Goal: Find specific page/section: Find specific page/section

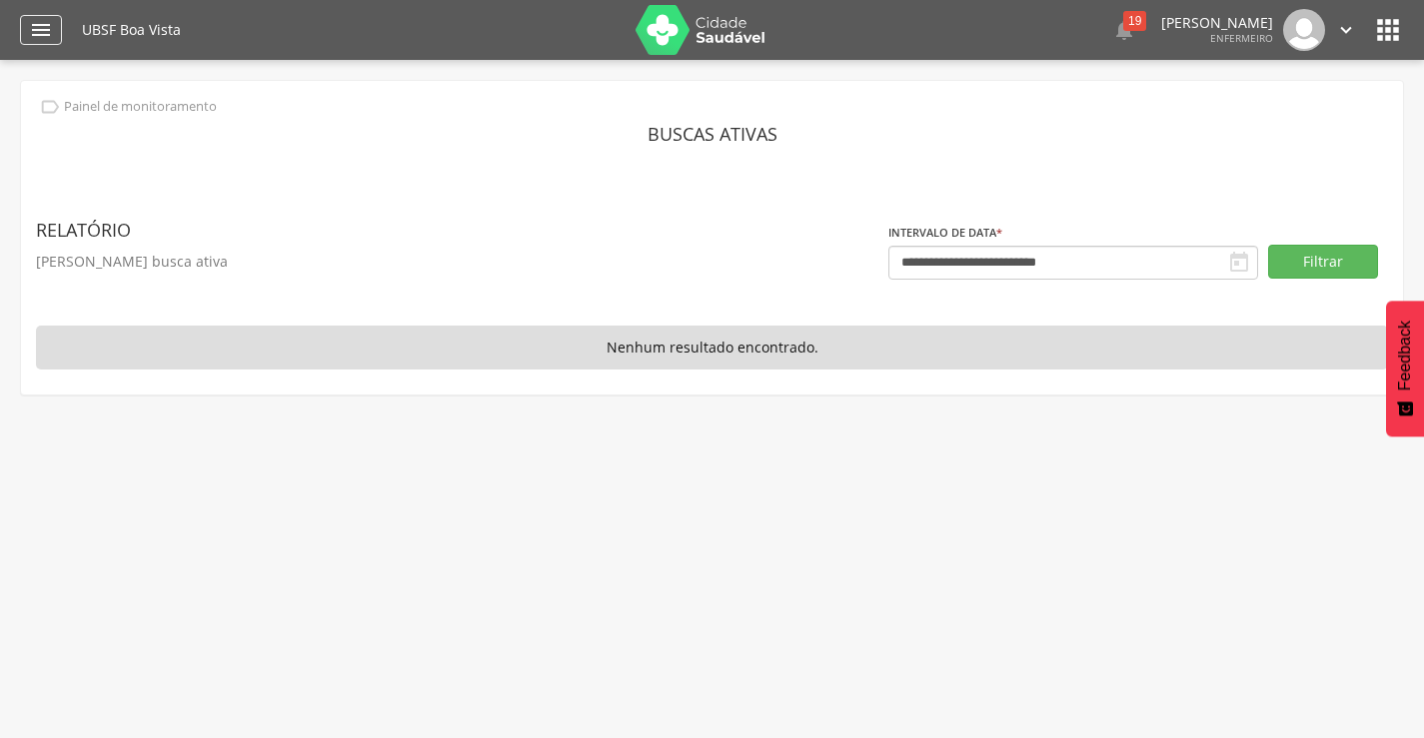
click at [39, 25] on icon "" at bounding box center [41, 30] width 24 height 24
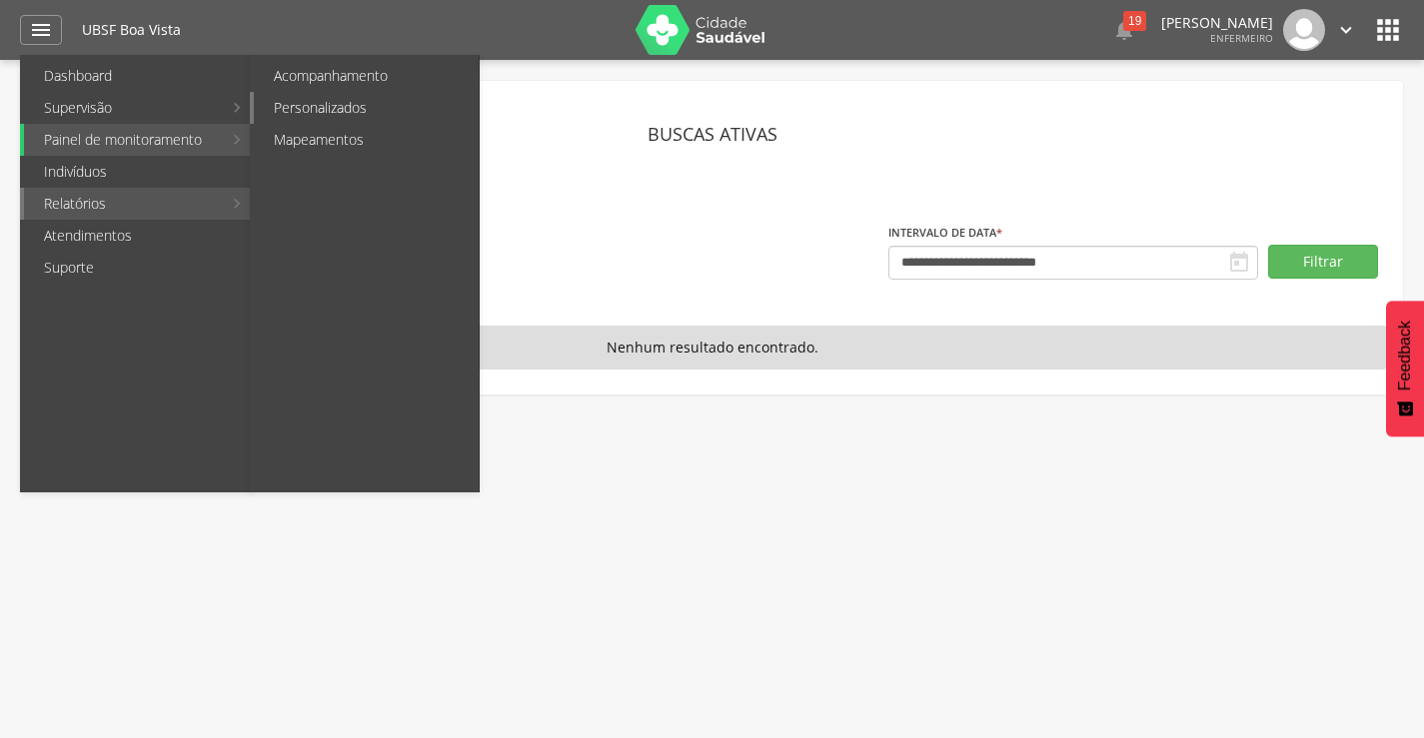
click at [314, 102] on link "Personalizados" at bounding box center [366, 108] width 225 height 32
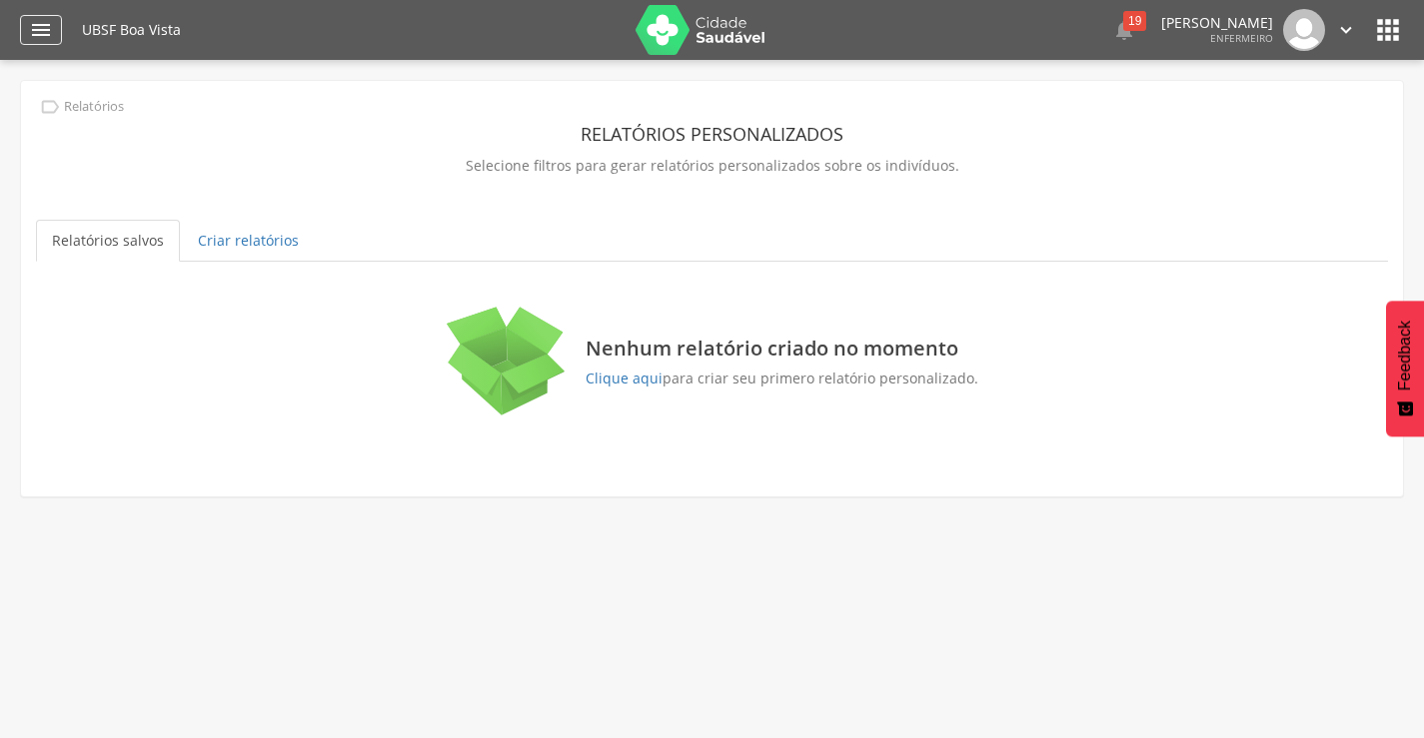
click at [24, 37] on div "" at bounding box center [41, 30] width 42 height 30
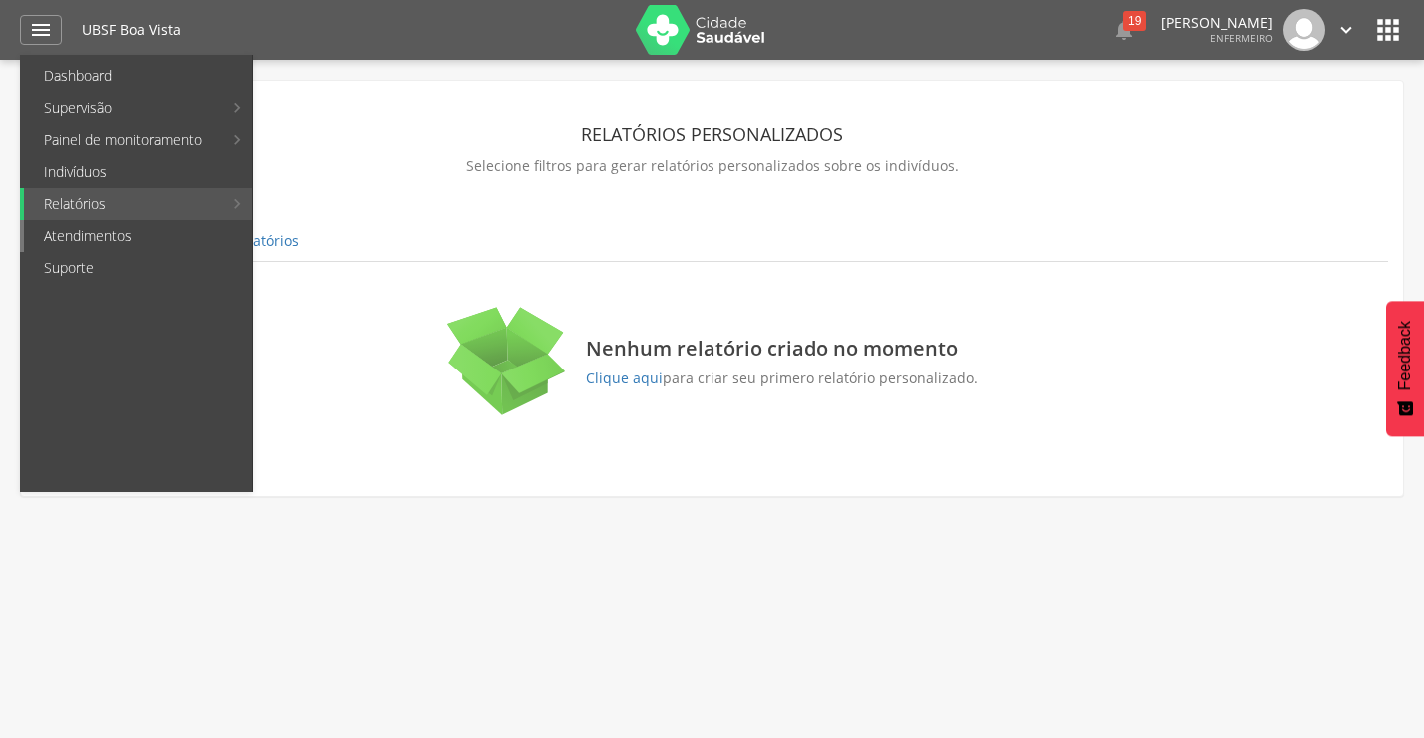
click at [70, 239] on link "Atendimentos" at bounding box center [138, 236] width 228 height 32
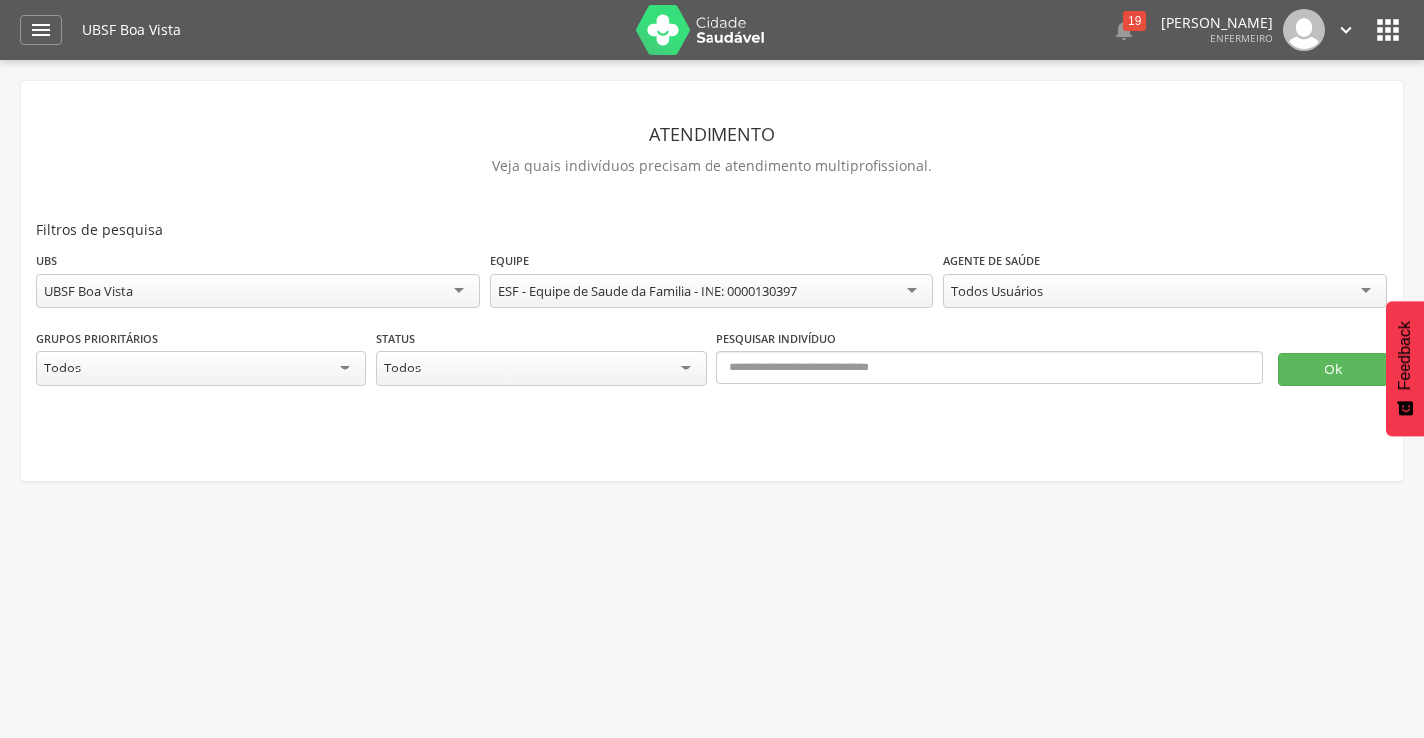
click at [1109, 297] on div "Todos Usuários" at bounding box center [1165, 291] width 444 height 34
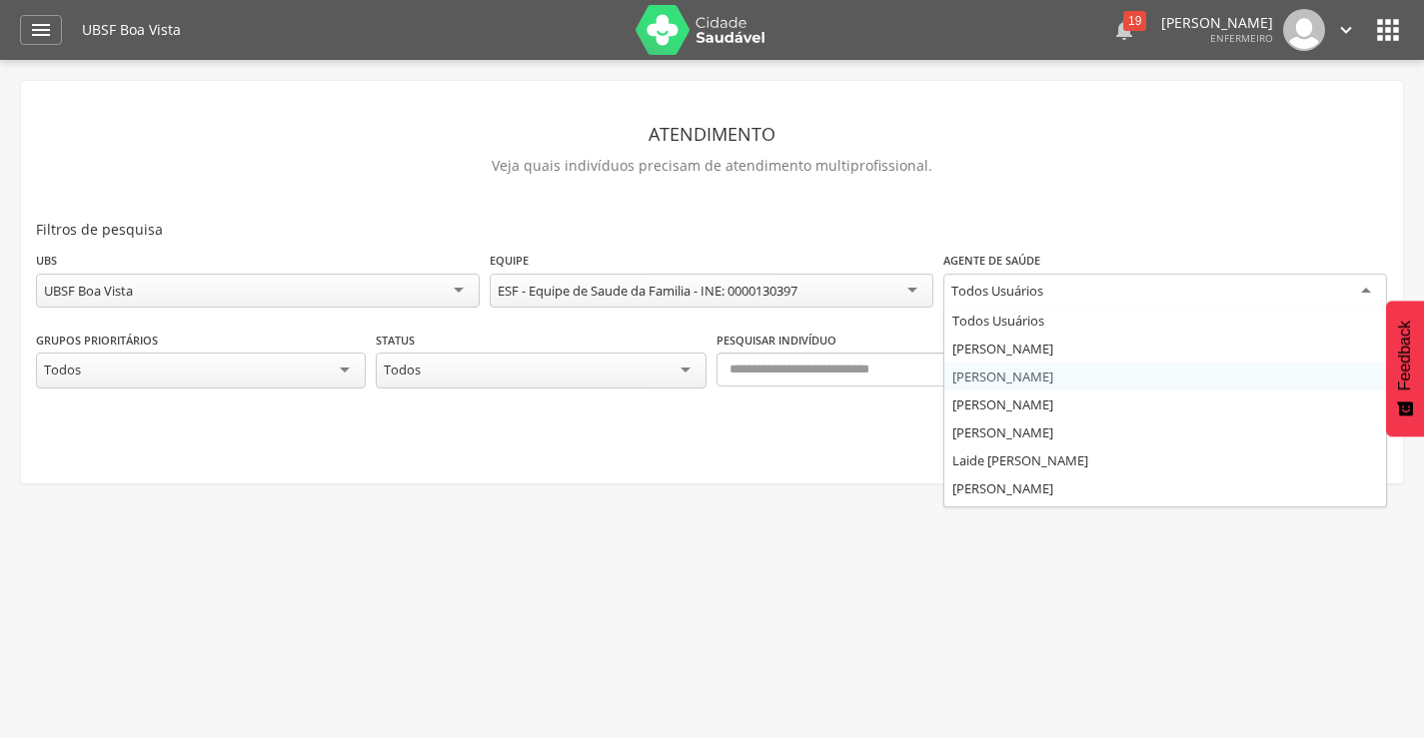
click at [1123, 28] on div "19" at bounding box center [1134, 21] width 23 height 20
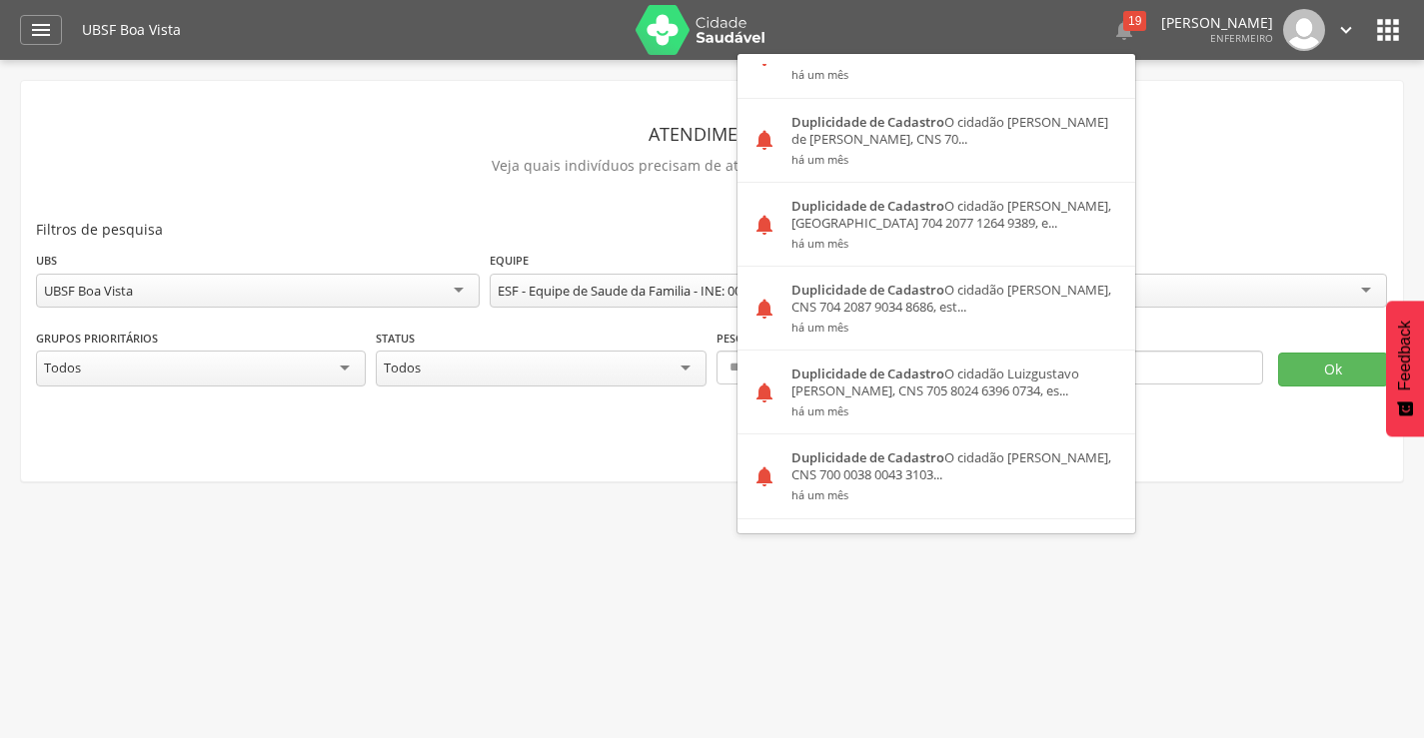
scroll to position [1137, 0]
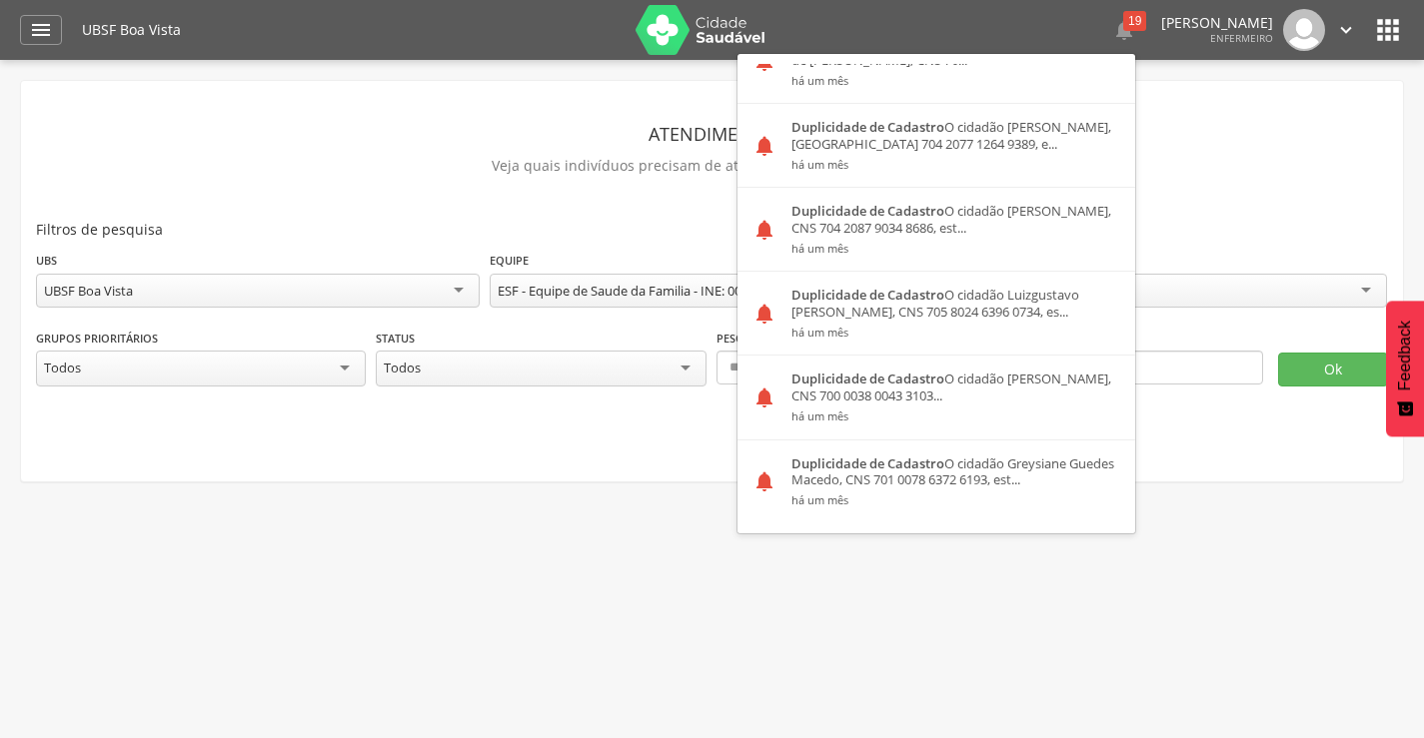
click at [1378, 27] on icon "" at bounding box center [1388, 30] width 32 height 32
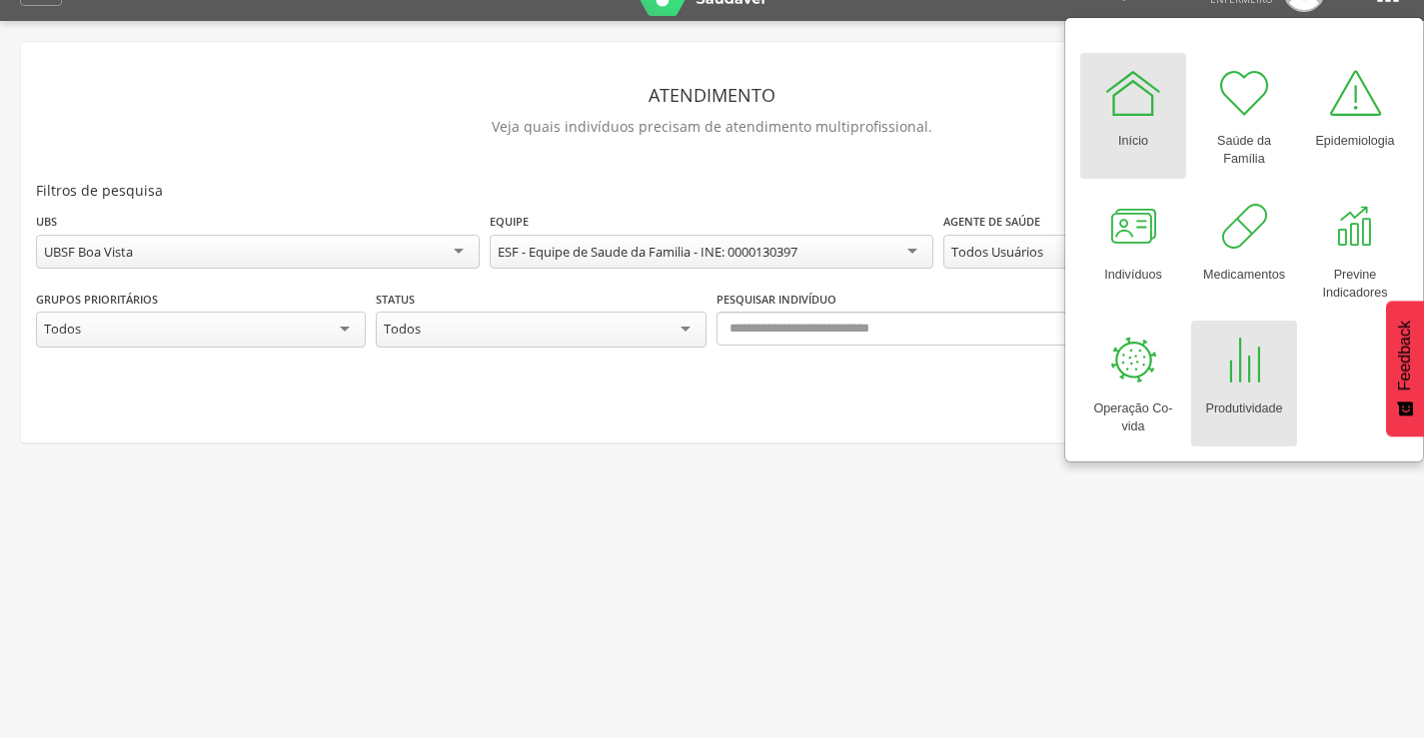
scroll to position [60, 0]
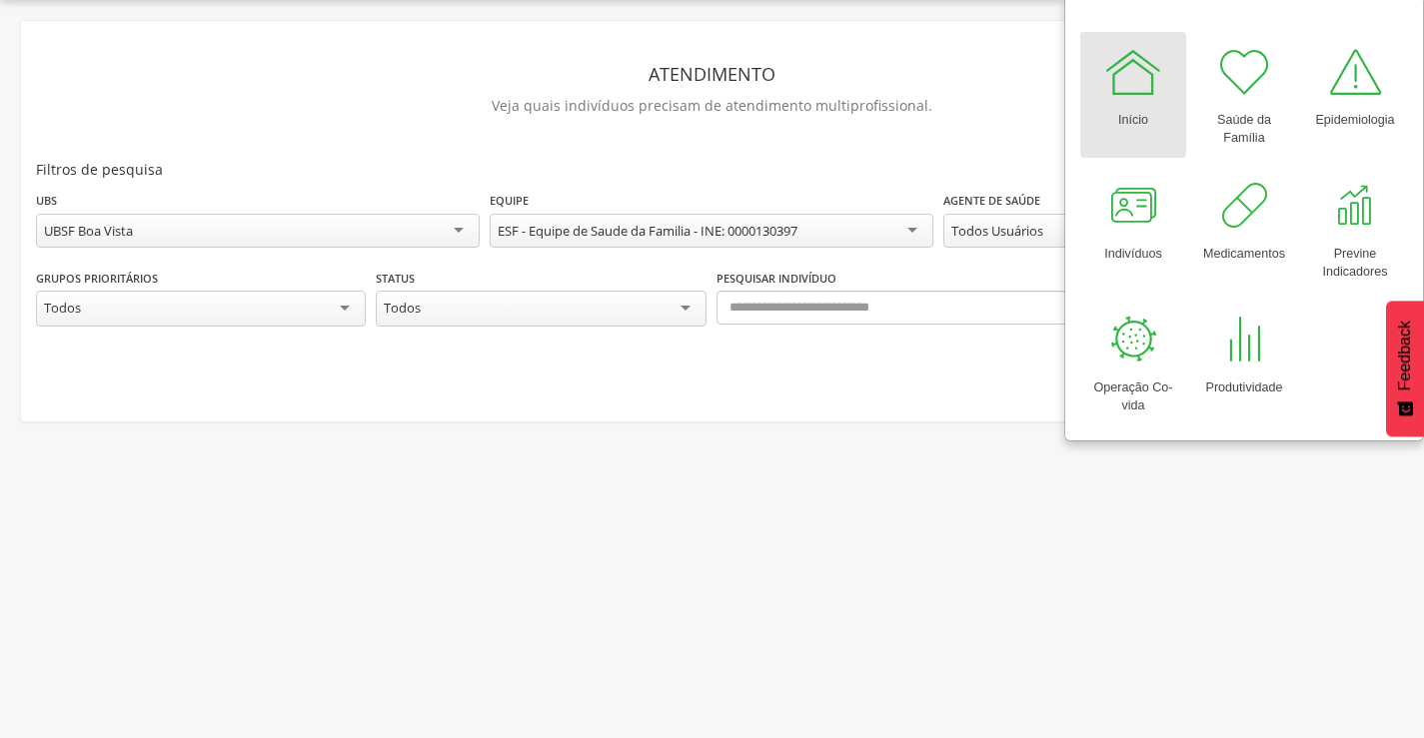
click at [1173, 120] on link "Início" at bounding box center [1133, 95] width 106 height 126
click at [1360, 219] on div at bounding box center [1355, 206] width 60 height 60
